Goal: Check status: Check status

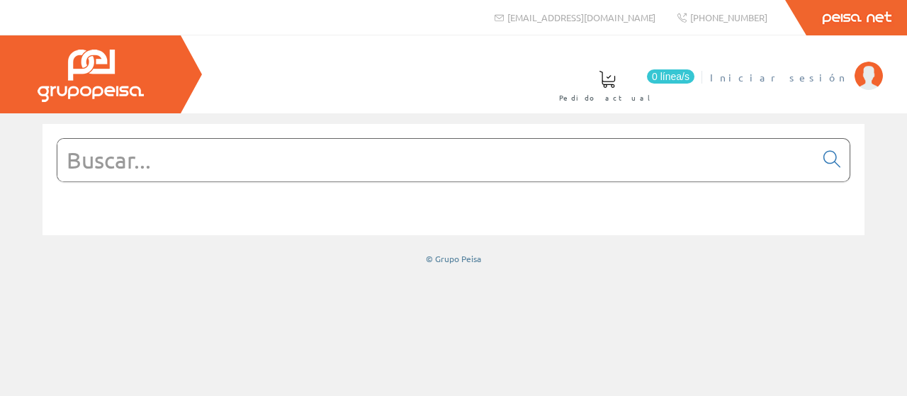
click at [826, 78] on span "Iniciar sesión" at bounding box center [778, 77] width 137 height 14
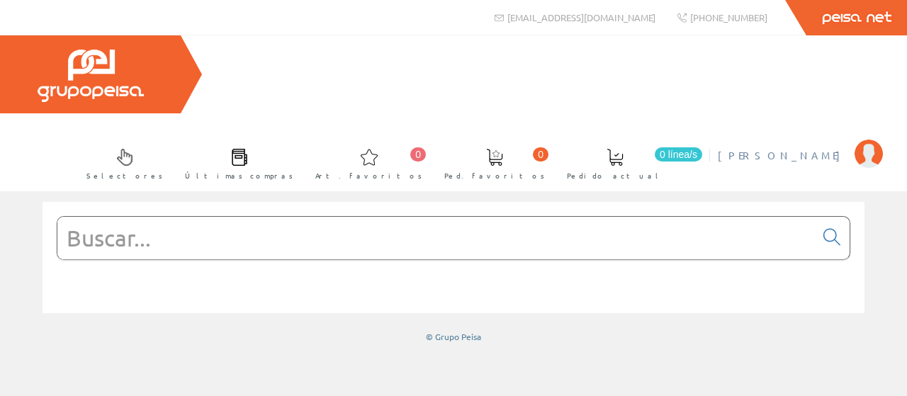
click at [802, 148] on span "[PERSON_NAME]" at bounding box center [783, 155] width 130 height 14
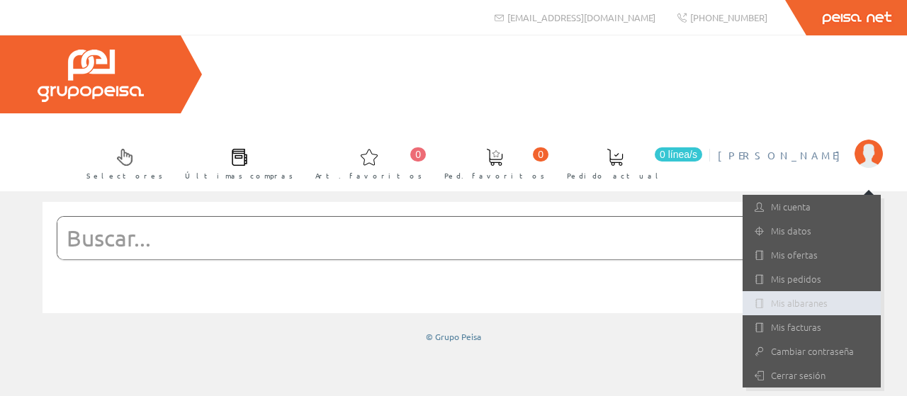
drag, startPoint x: 804, startPoint y: 224, endPoint x: 794, endPoint y: 225, distance: 9.9
click at [804, 291] on link "Mis albaranes" at bounding box center [811, 303] width 138 height 24
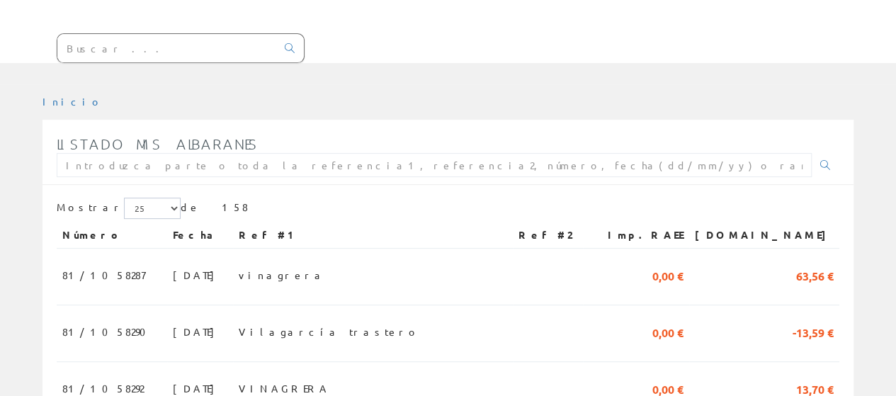
scroll to position [212, 0]
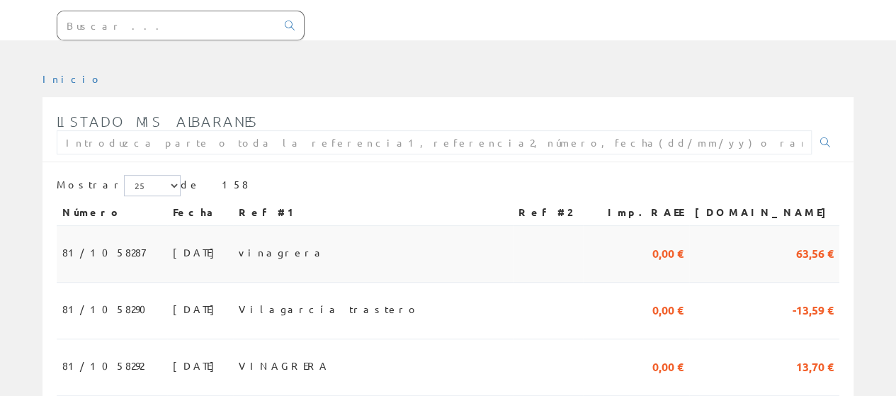
click at [115, 240] on span "81/1058287" at bounding box center [103, 252] width 83 height 24
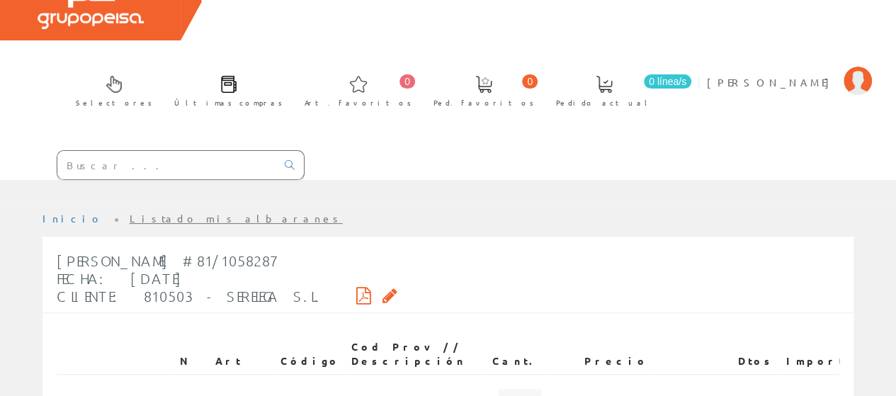
scroll to position [142, 0]
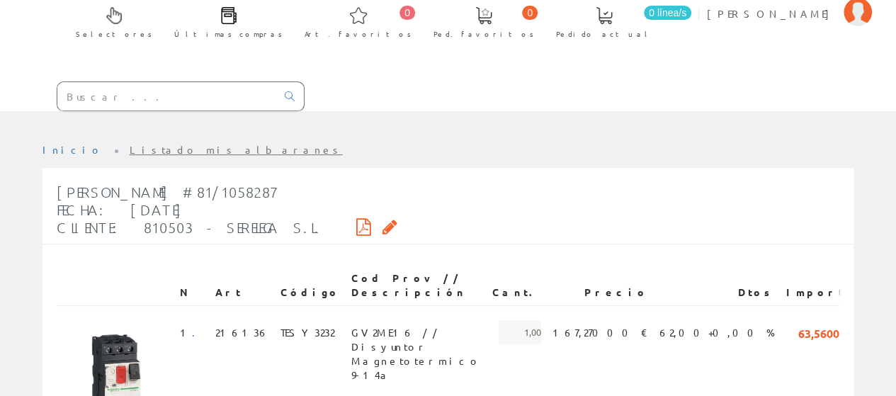
click at [356, 222] on icon at bounding box center [363, 227] width 15 height 10
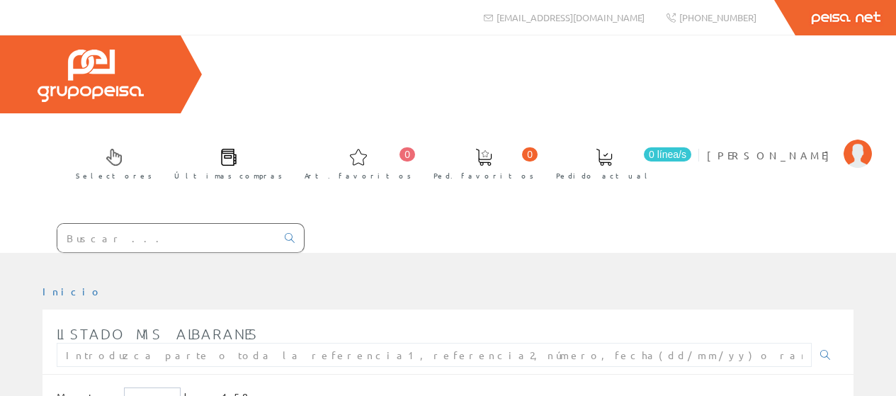
scroll to position [212, 0]
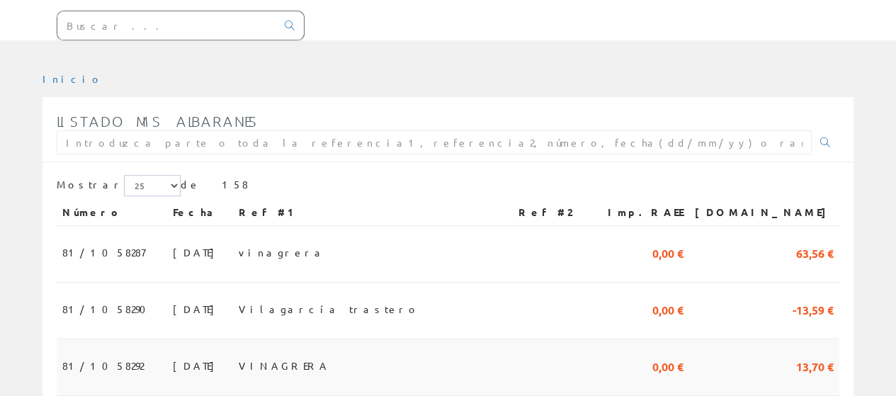
click at [96, 353] on span "81/1058292" at bounding box center [102, 365] width 81 height 24
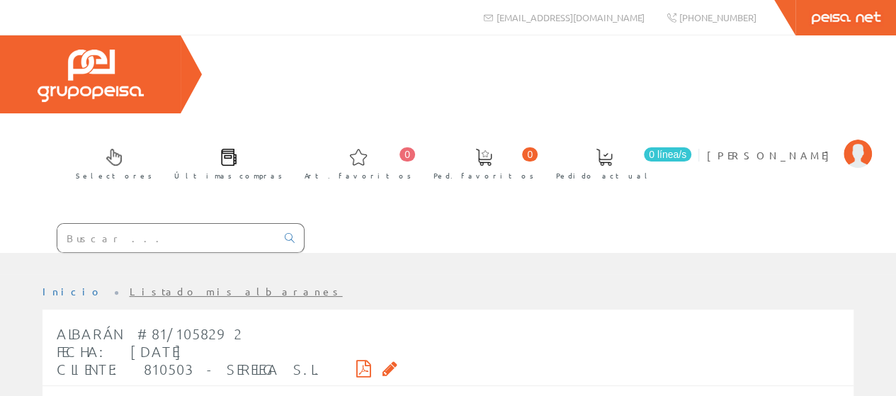
scroll to position [142, 0]
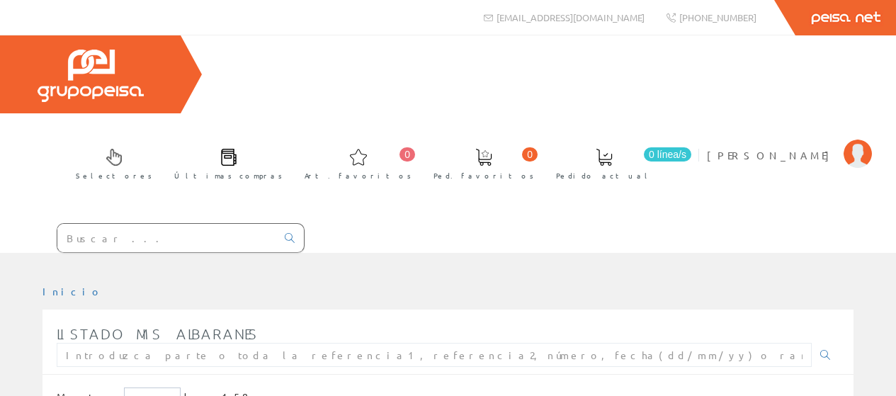
scroll to position [212, 0]
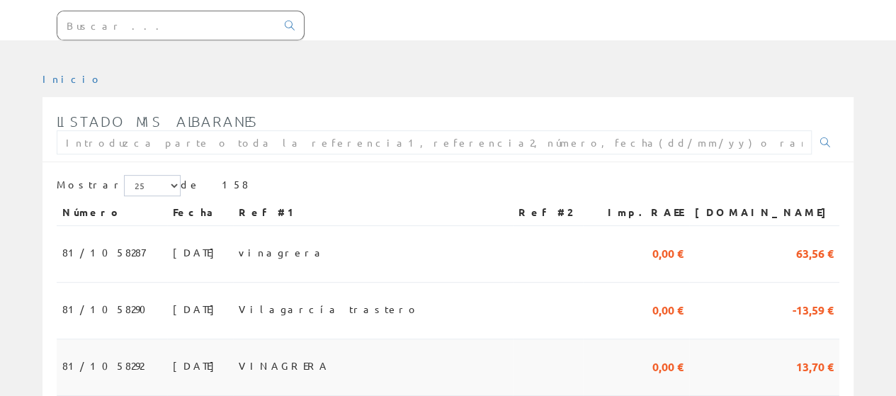
click at [102, 353] on span "81/1058292" at bounding box center [102, 365] width 81 height 24
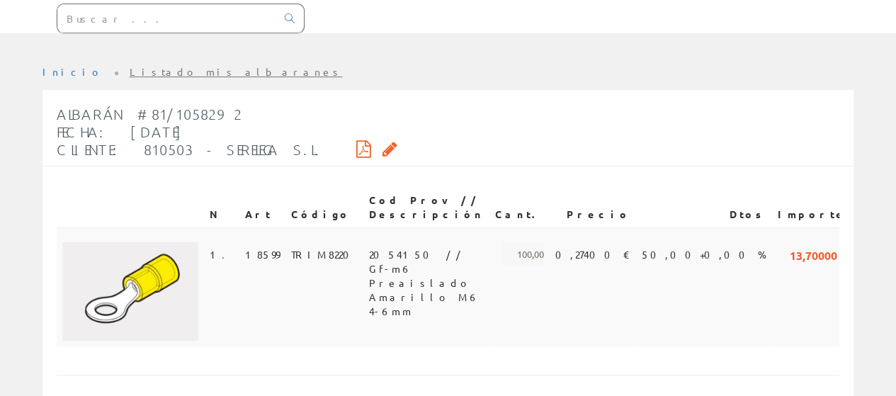
scroll to position [220, 0]
click at [356, 143] on icon at bounding box center [363, 148] width 15 height 10
